Goal: Task Accomplishment & Management: Manage account settings

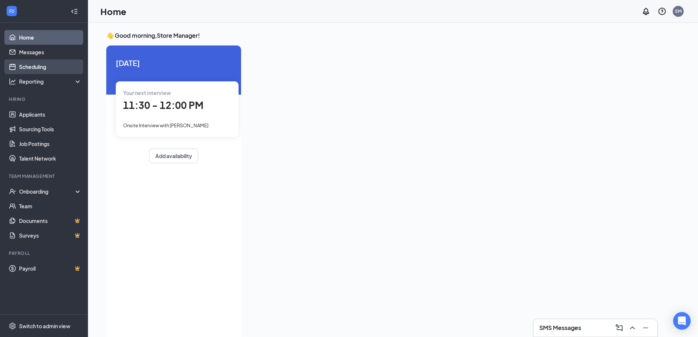
click at [38, 66] on link "Scheduling" at bounding box center [50, 66] width 63 height 15
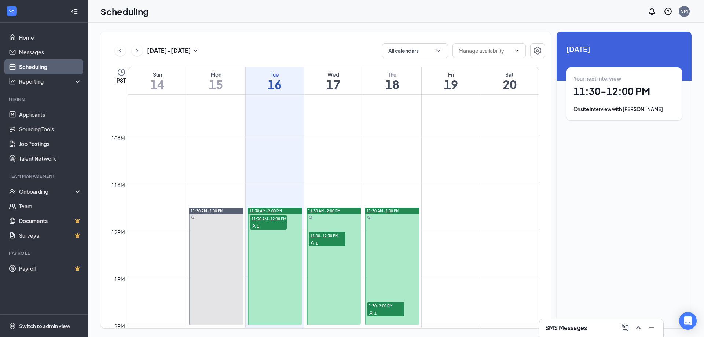
scroll to position [434, 0]
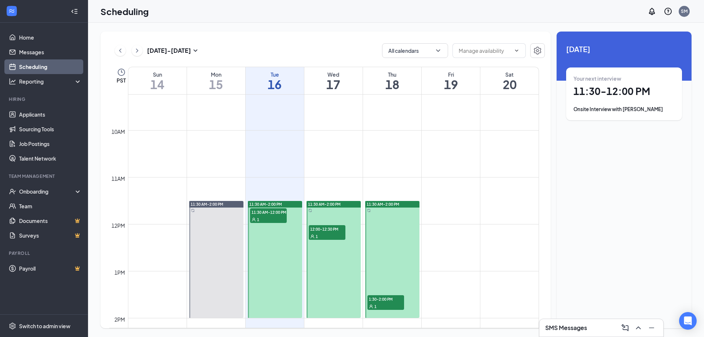
click at [274, 214] on span "11:30 AM-12:00 PM" at bounding box center [268, 211] width 37 height 7
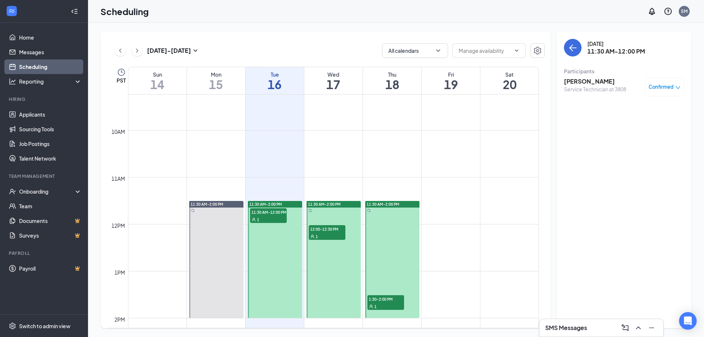
click at [328, 230] on span "12:00-12:30 PM" at bounding box center [327, 228] width 37 height 7
click at [382, 299] on span "1:30-2:00 PM" at bounding box center [385, 298] width 37 height 7
click at [139, 52] on icon "ChevronRight" at bounding box center [136, 50] width 7 height 9
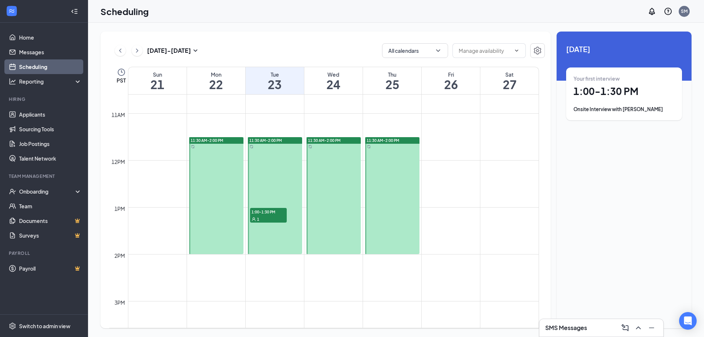
scroll to position [507, 0]
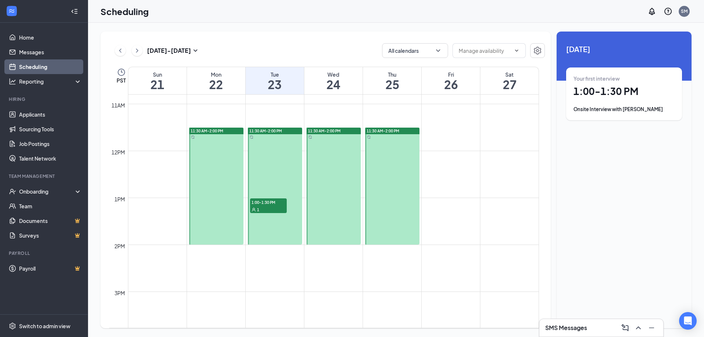
click at [270, 206] on div "1" at bounding box center [268, 209] width 37 height 7
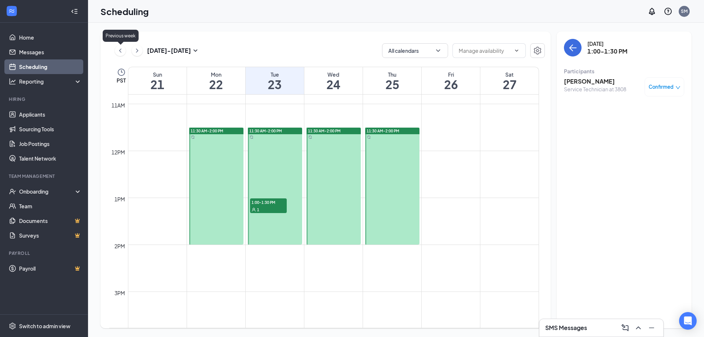
click at [121, 52] on icon "ChevronLeft" at bounding box center [120, 50] width 2 height 4
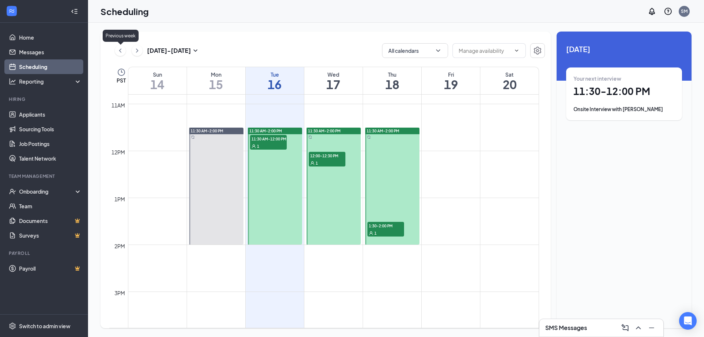
scroll to position [360, 0]
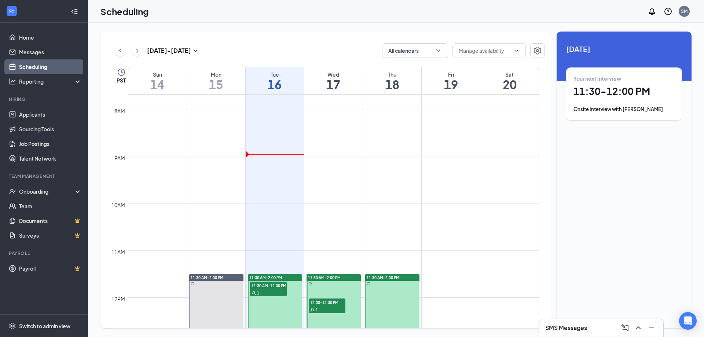
click at [265, 289] on div "1" at bounding box center [268, 292] width 37 height 7
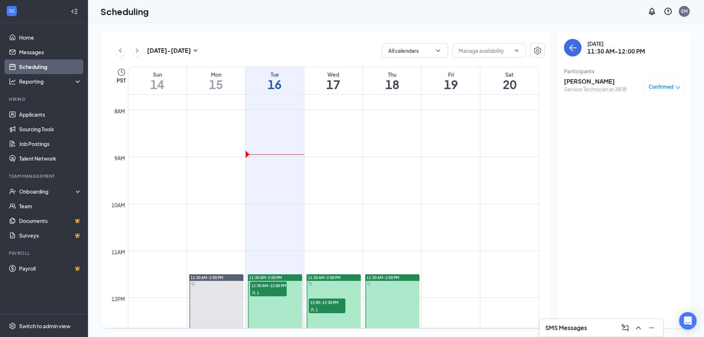
click at [326, 303] on span "12:00-12:30 PM" at bounding box center [327, 301] width 37 height 7
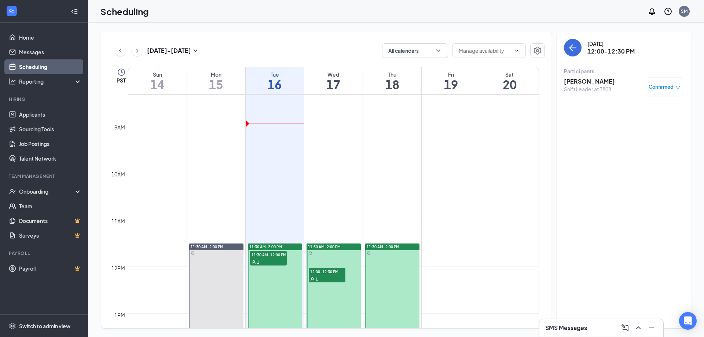
scroll to position [434, 0]
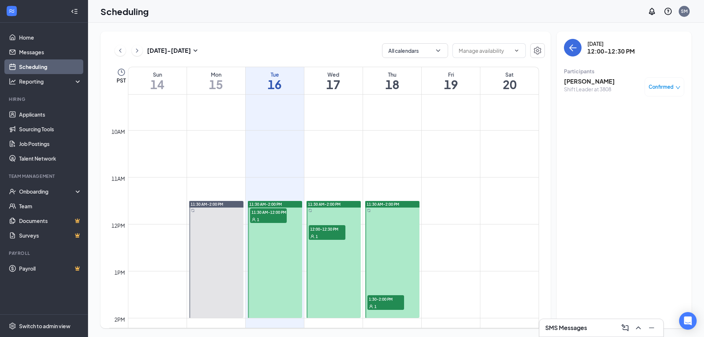
click at [381, 302] on span "1:30-2:00 PM" at bounding box center [385, 298] width 37 height 7
click at [321, 233] on div "1" at bounding box center [327, 235] width 37 height 7
click at [579, 83] on h3 "[PERSON_NAME]" at bounding box center [589, 81] width 51 height 8
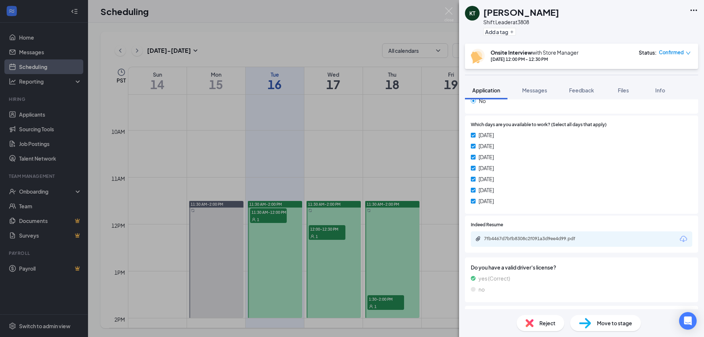
scroll to position [293, 0]
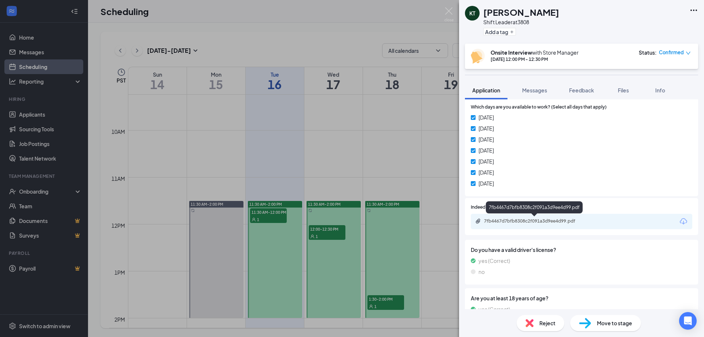
click at [511, 221] on div "7fb4467d7bfb8308c2f091a3d9ee4d99.pdf" at bounding box center [535, 221] width 103 height 6
click at [448, 11] on img at bounding box center [448, 14] width 9 height 14
